Goal: Transaction & Acquisition: Purchase product/service

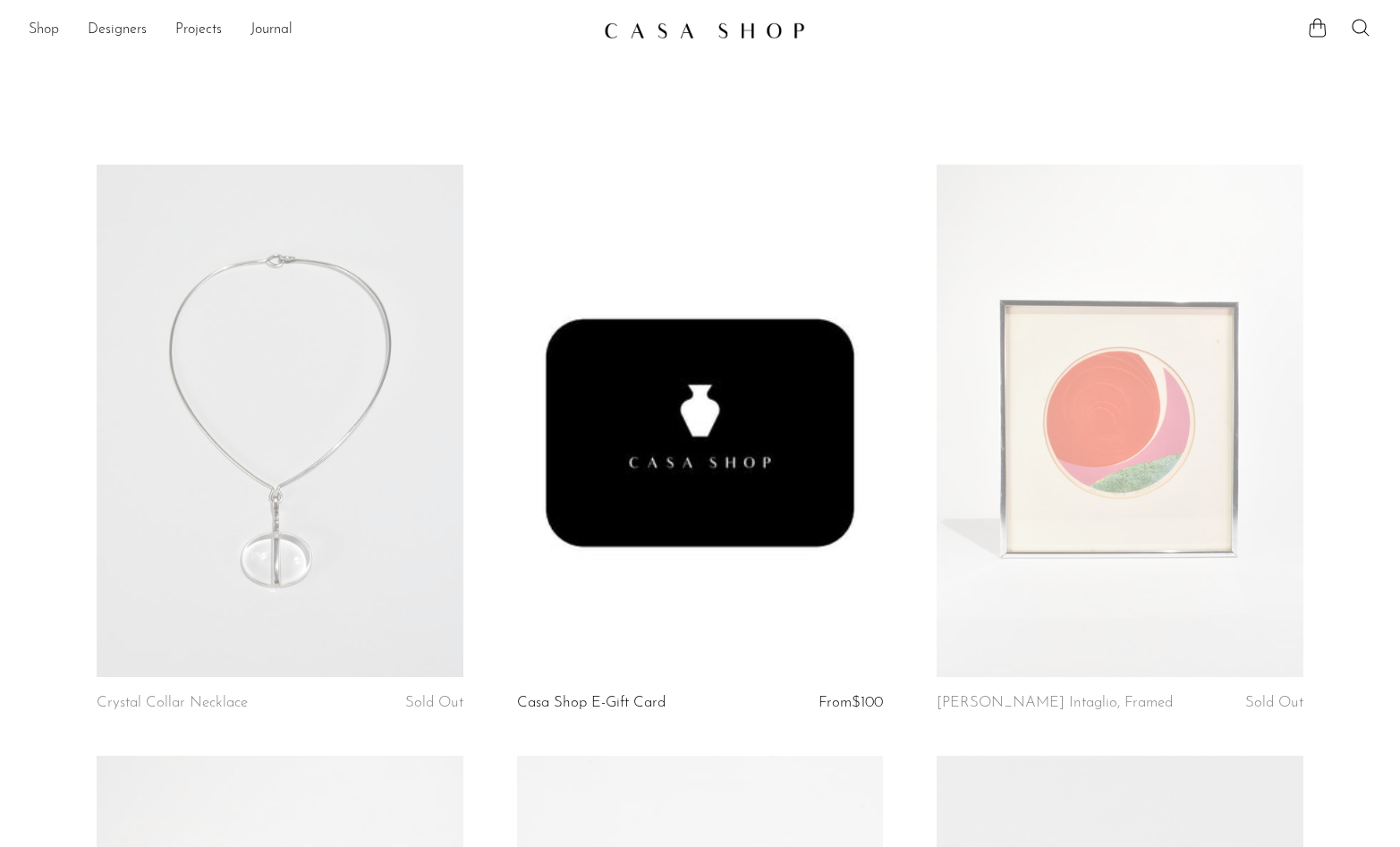
click at [53, 29] on link "Shop" at bounding box center [43, 30] width 30 height 24
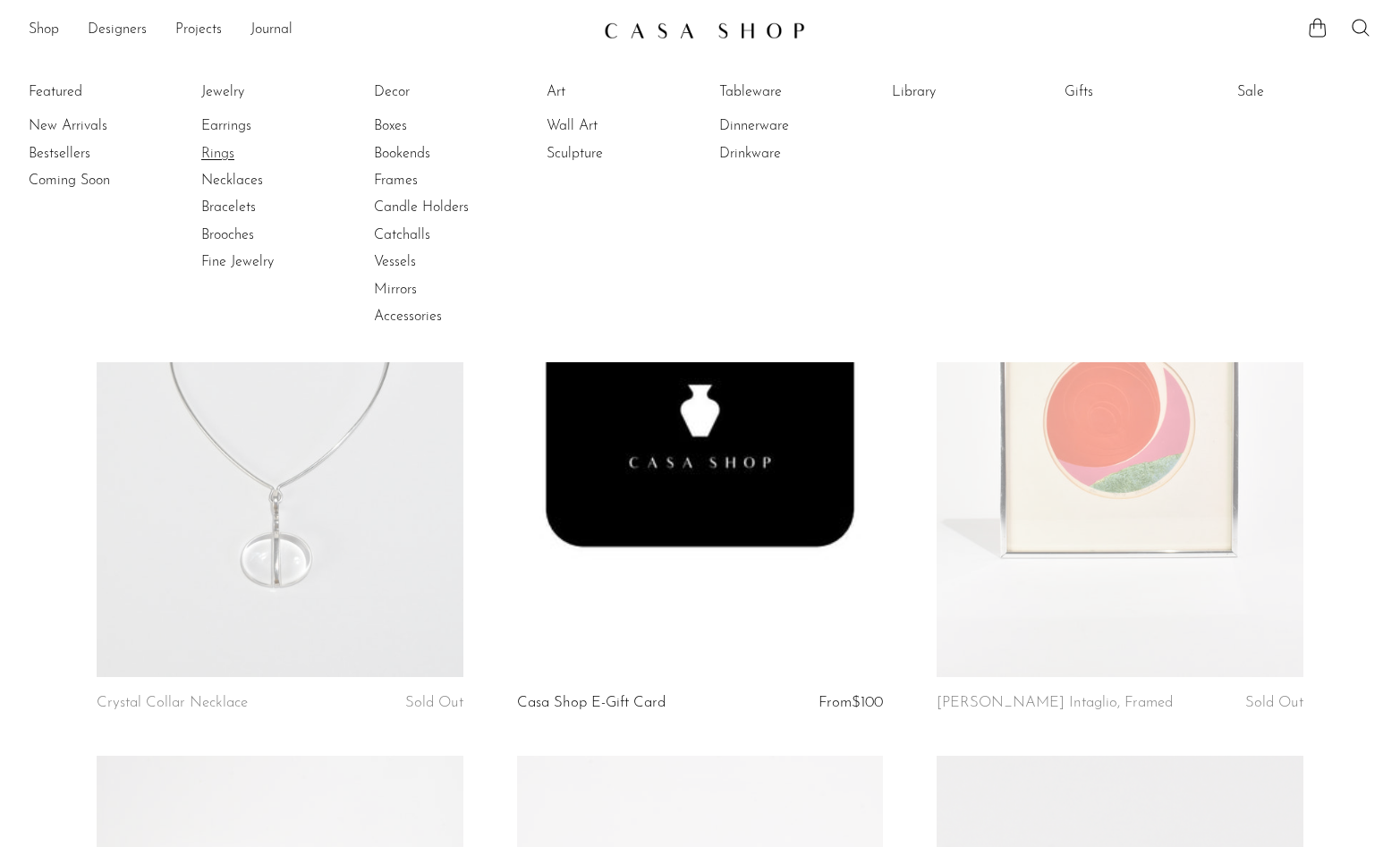
click at [227, 152] on link "Rings" at bounding box center [268, 153] width 134 height 20
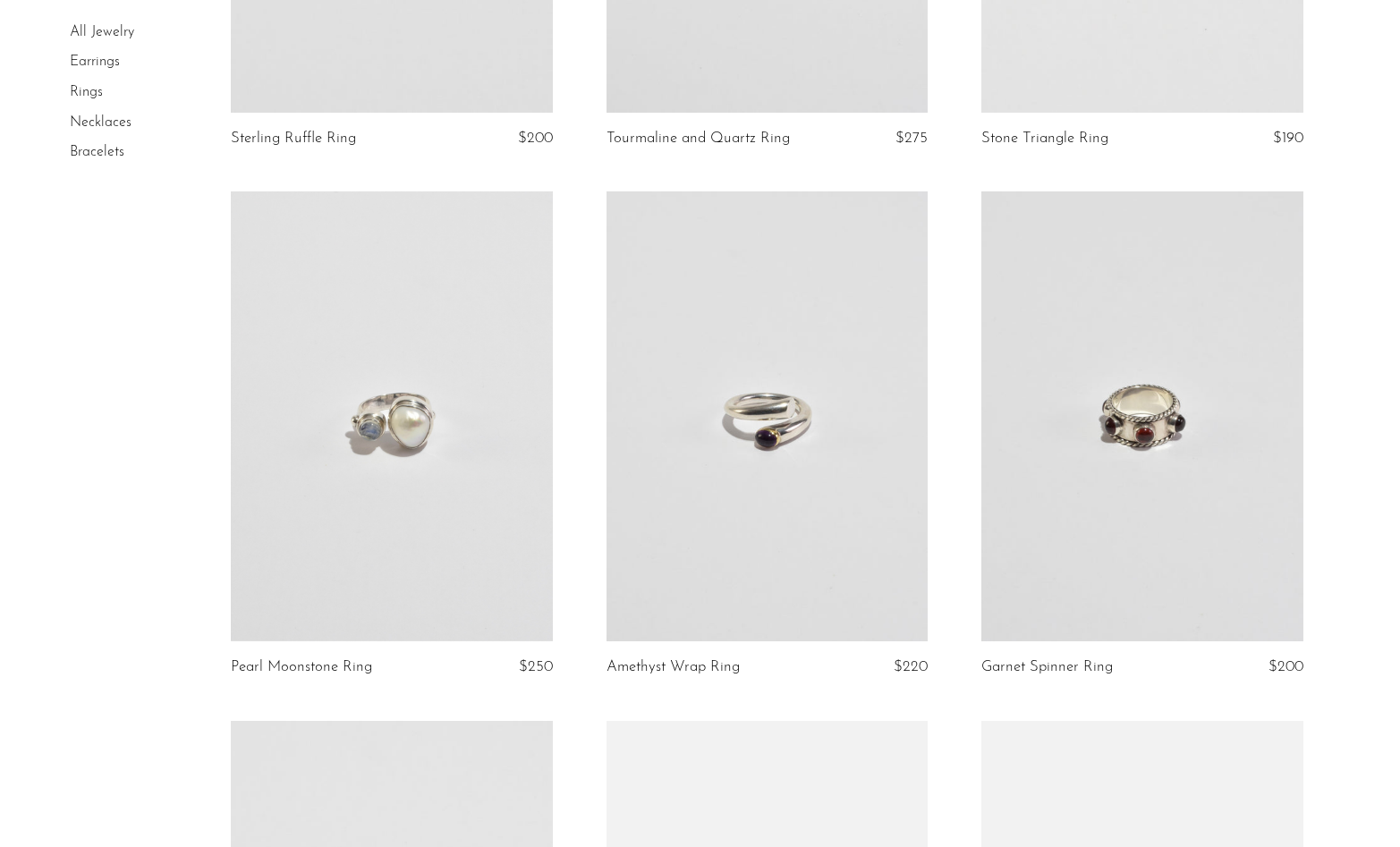
scroll to position [1032, 0]
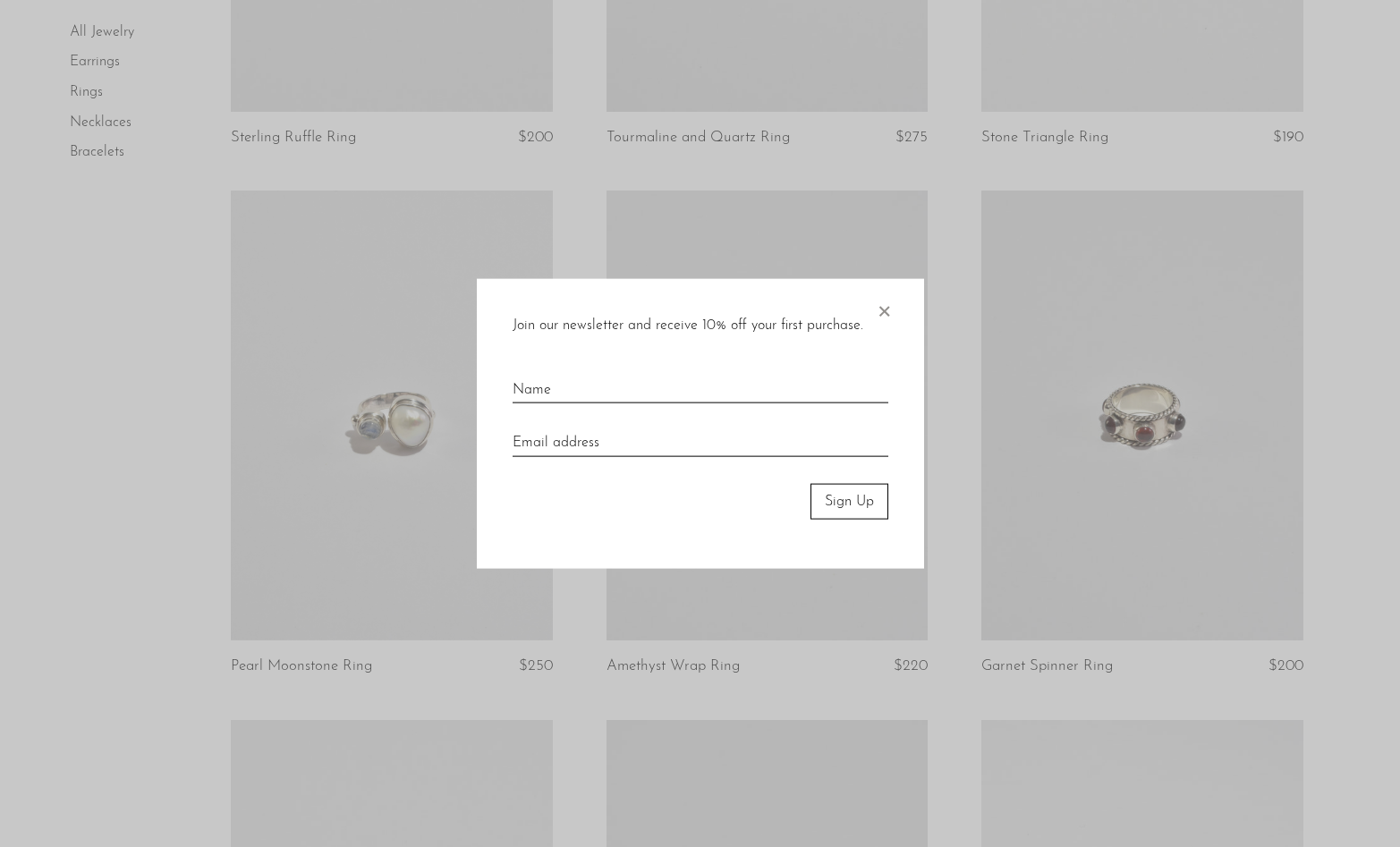
click at [881, 308] on span "×" at bounding box center [883, 306] width 18 height 57
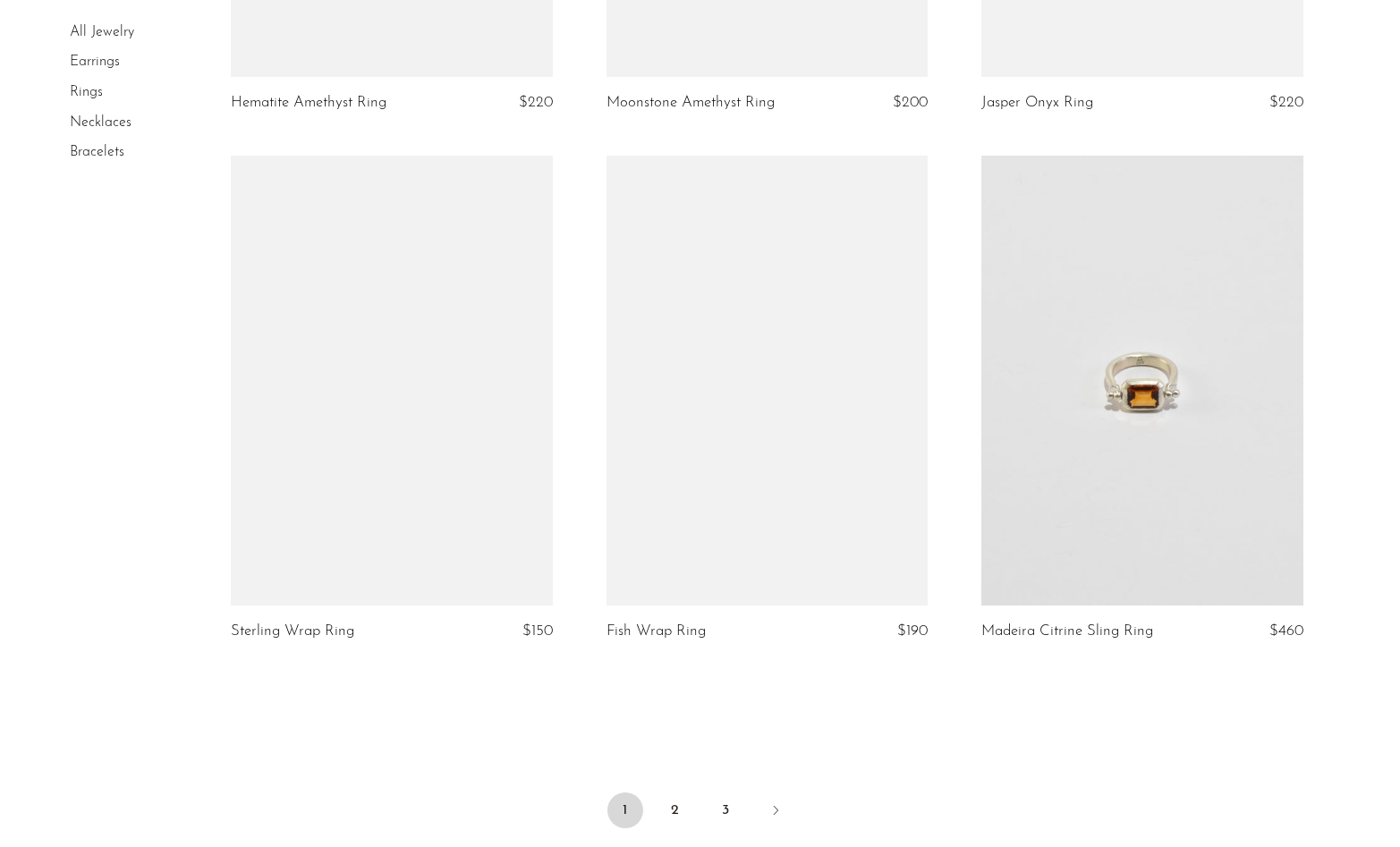
scroll to position [5879, 0]
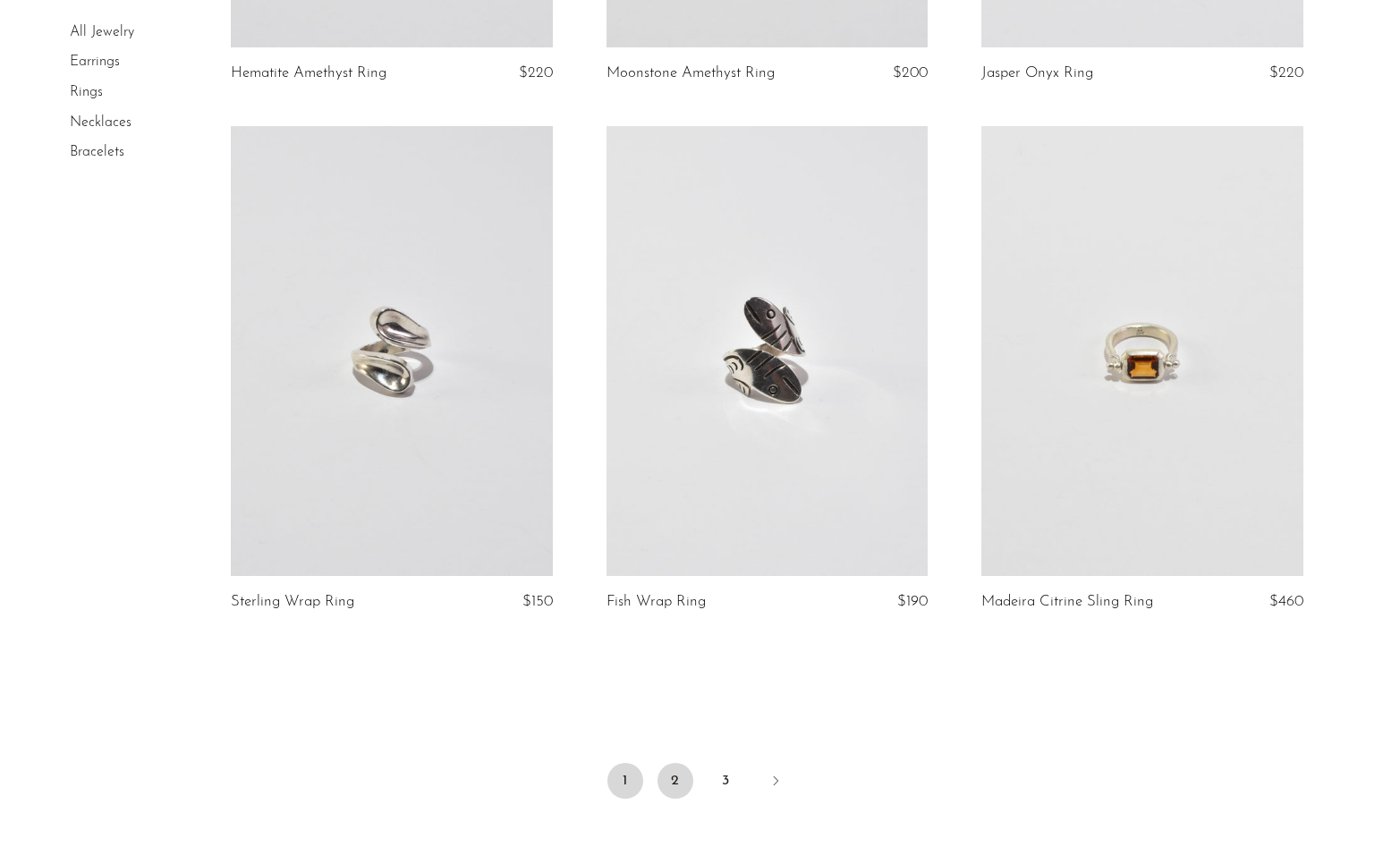
click at [678, 776] on link "2" at bounding box center [676, 781] width 36 height 36
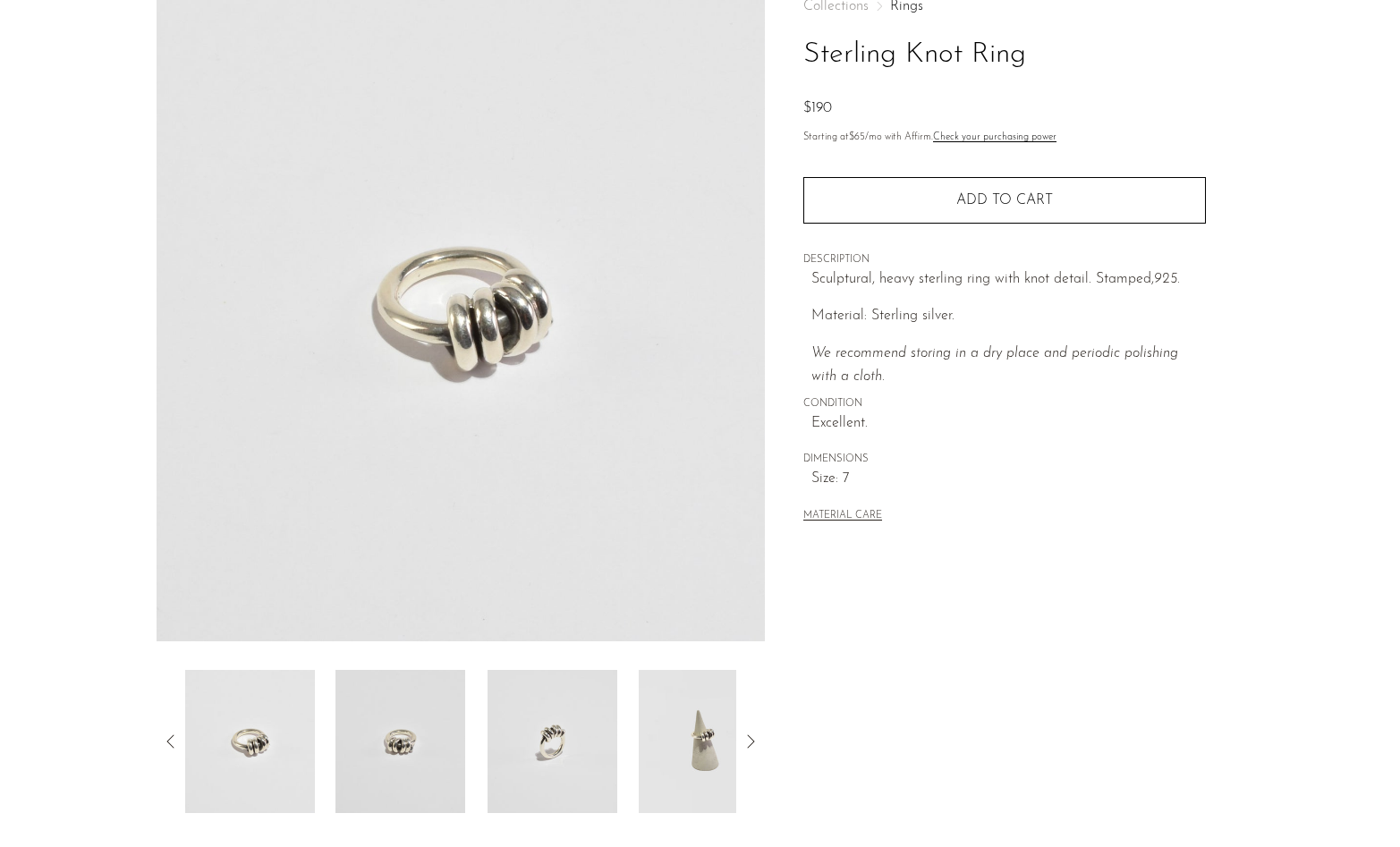
scroll to position [114, 0]
click at [583, 699] on img at bounding box center [552, 740] width 130 height 143
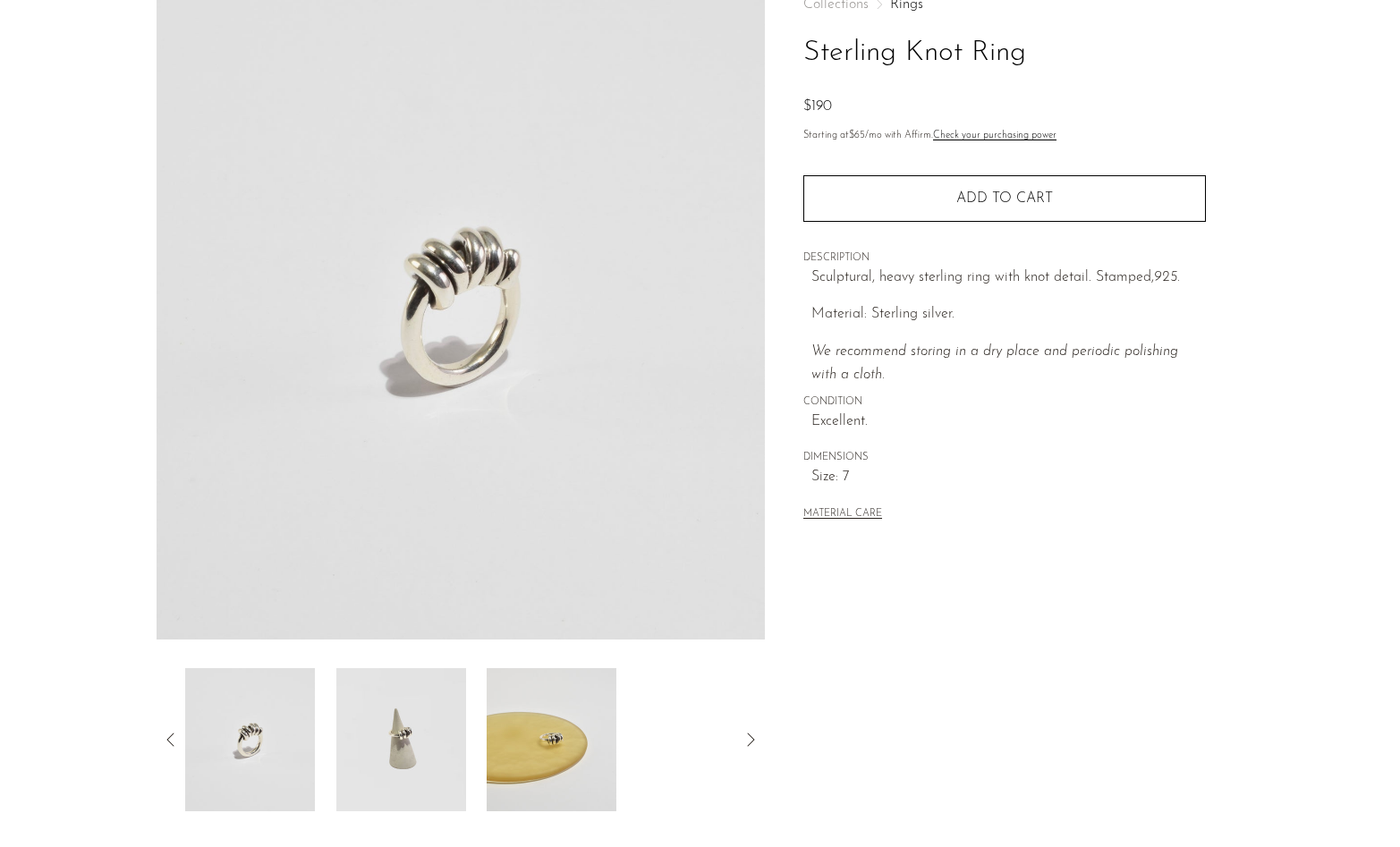
click at [388, 745] on img at bounding box center [400, 740] width 130 height 143
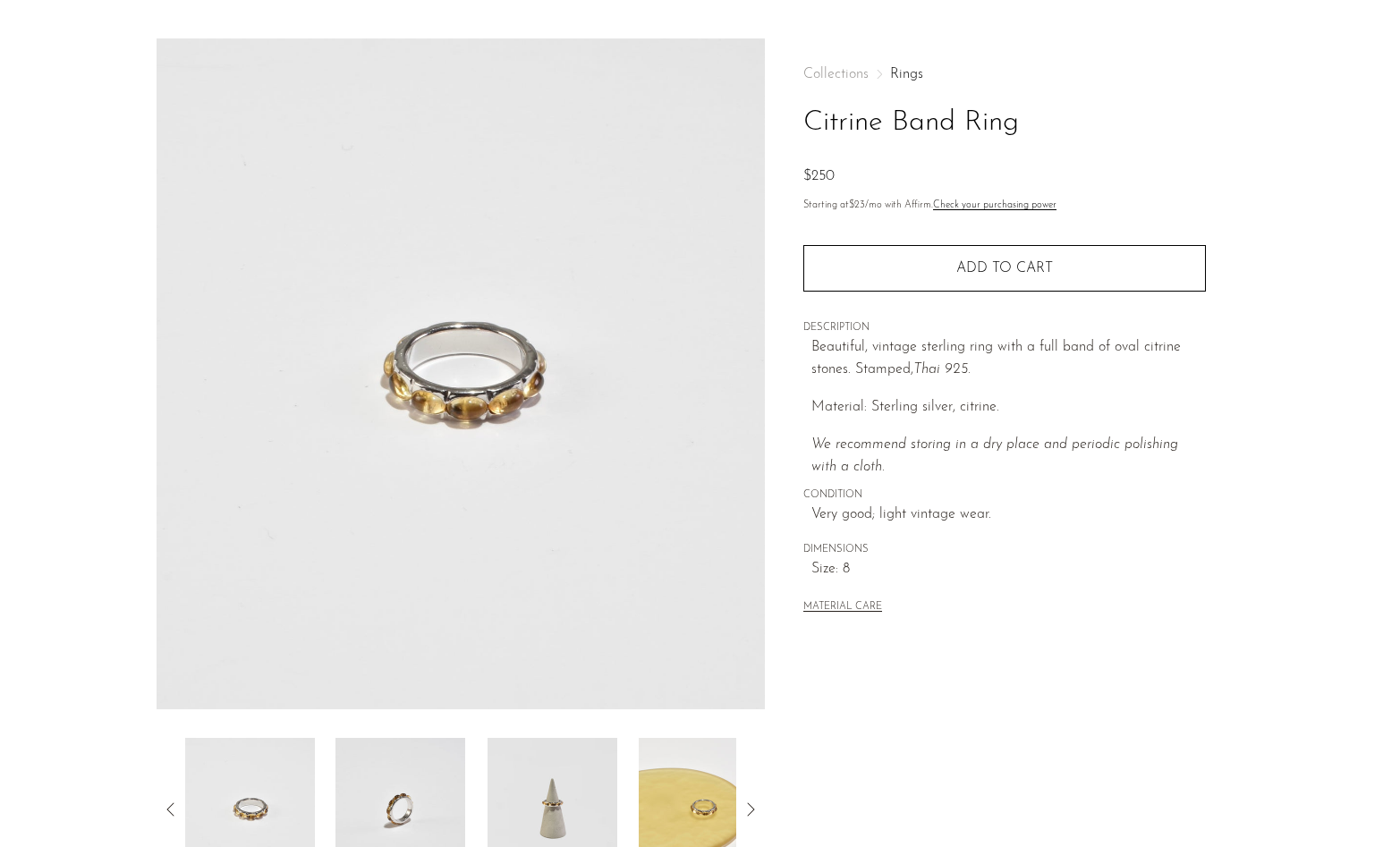
scroll to position [51, 0]
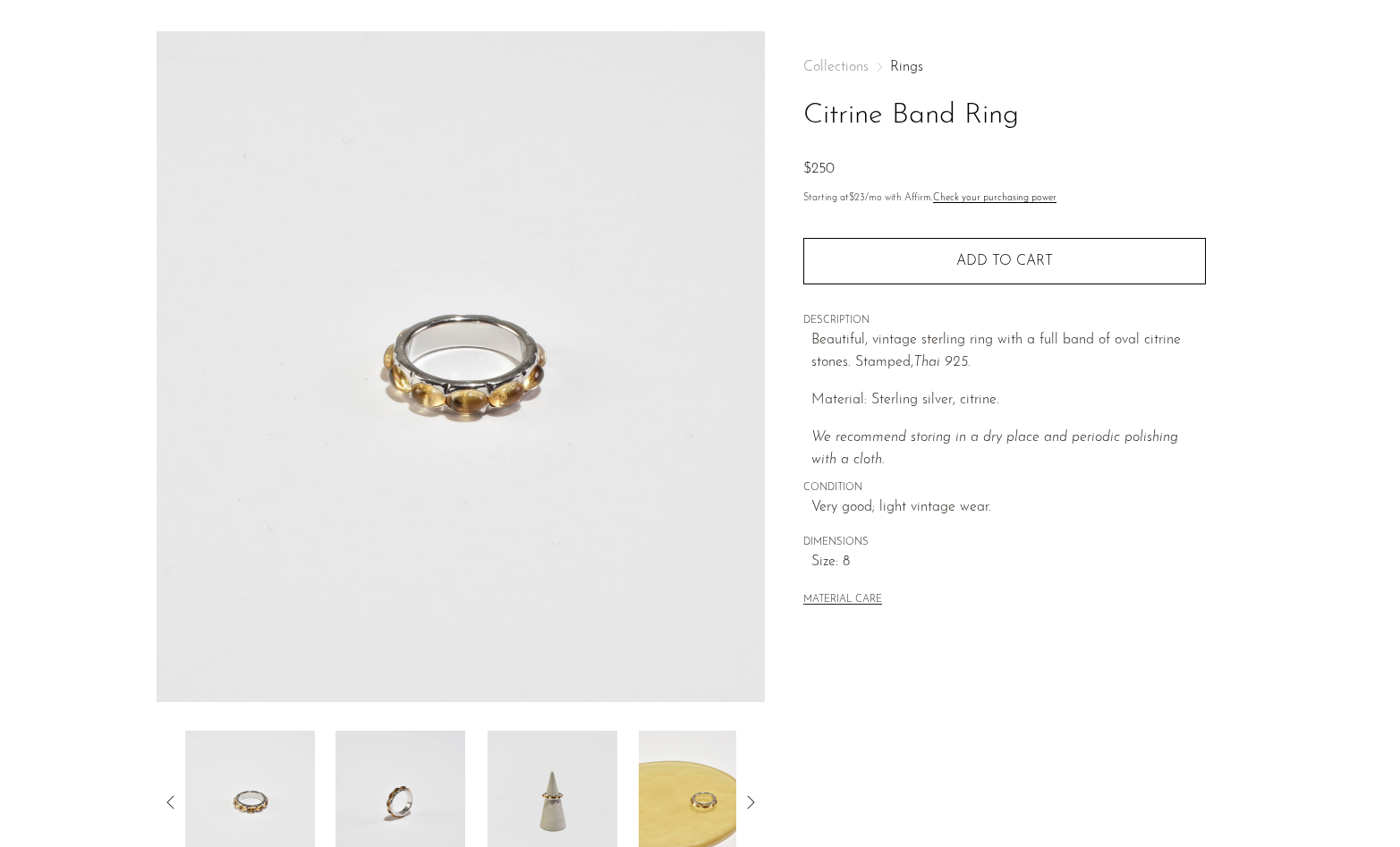
click at [407, 800] on img at bounding box center [400, 803] width 130 height 143
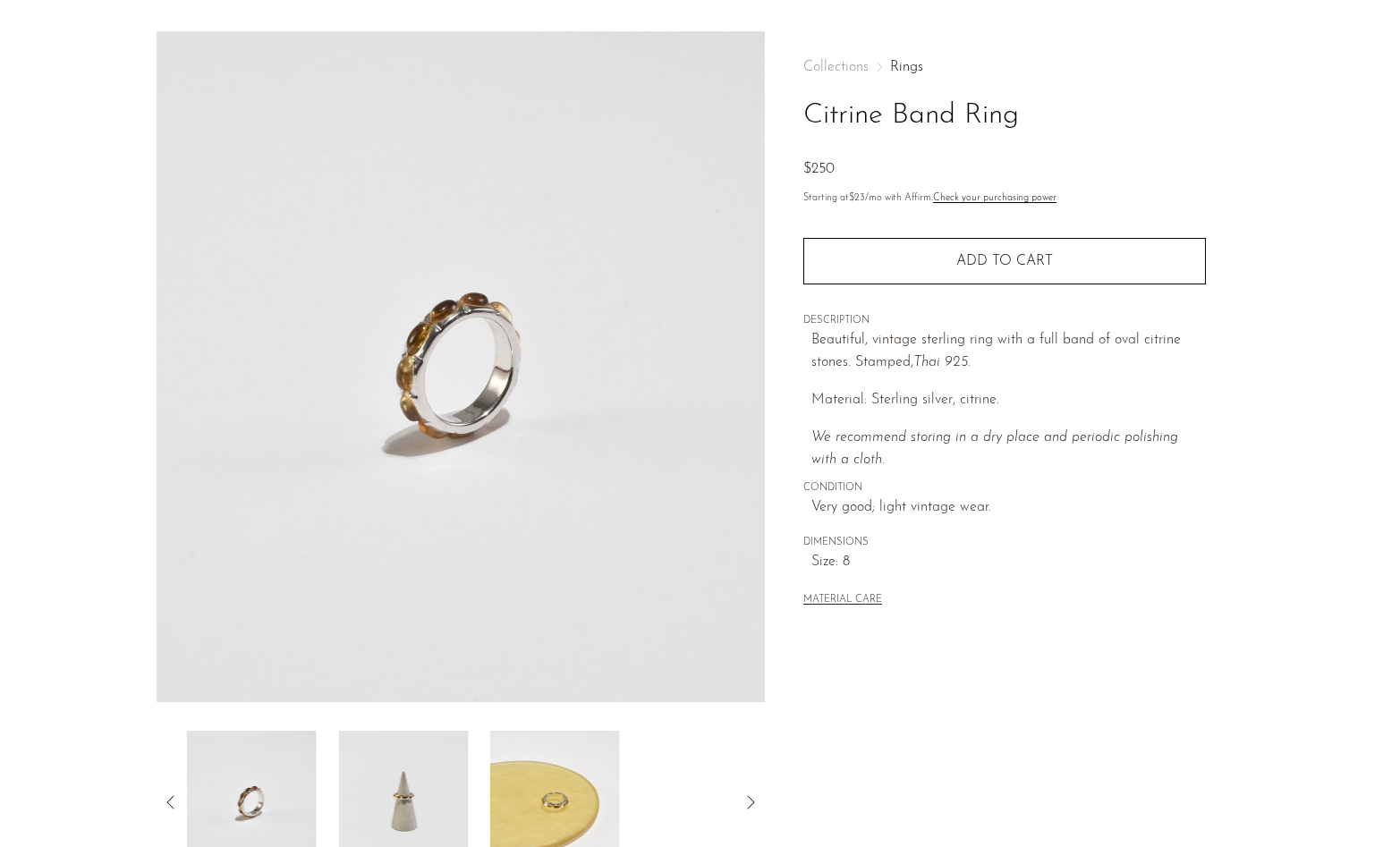
click at [479, 795] on div at bounding box center [460, 803] width 552 height 143
click at [568, 798] on img at bounding box center [552, 803] width 130 height 143
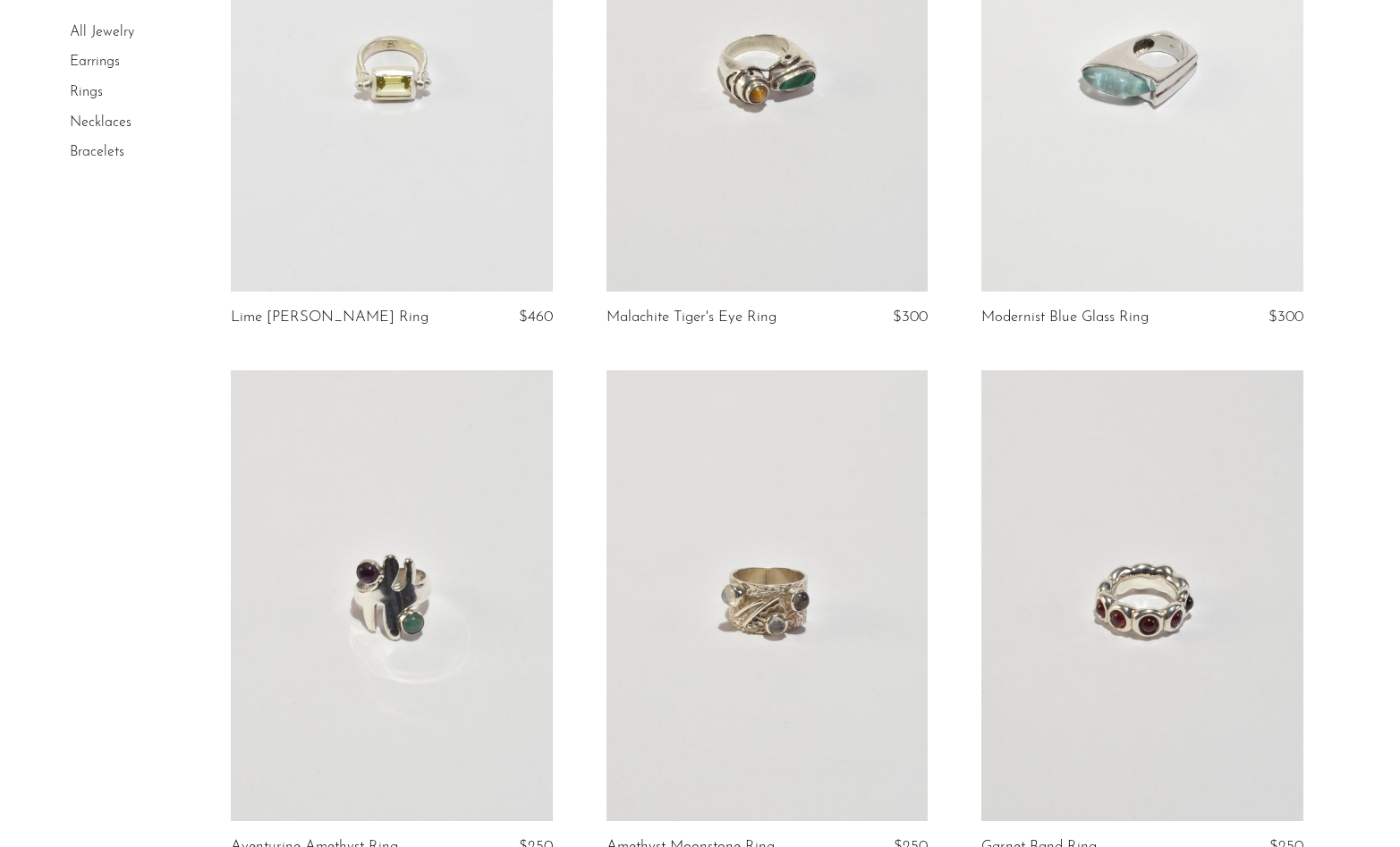
scroll to position [971, 0]
